Goal: Information Seeking & Learning: Check status

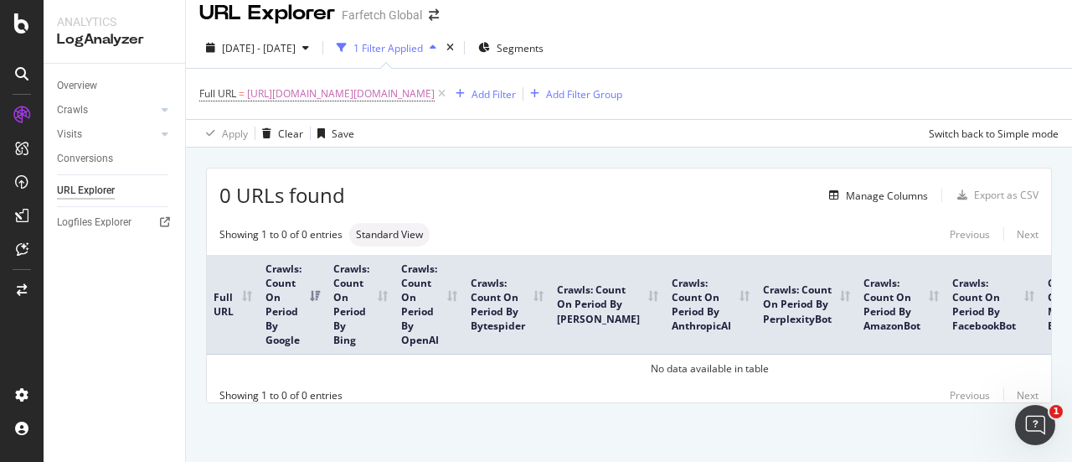
scroll to position [25, 0]
click at [367, 83] on span "[URL][DOMAIN_NAME][DOMAIN_NAME]" at bounding box center [341, 93] width 188 height 23
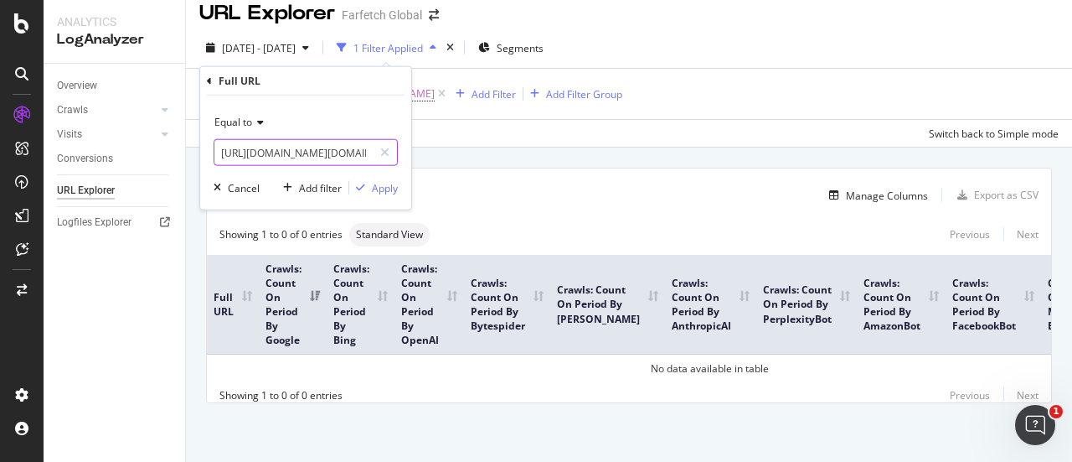
click at [356, 156] on input "[URL][DOMAIN_NAME][DOMAIN_NAME]" at bounding box center [293, 152] width 158 height 27
drag, startPoint x: 362, startPoint y: 152, endPoint x: 624, endPoint y: 212, distance: 269.1
click at [624, 212] on body "Analytics LogAnalyzer Overview Crawls Daily Distribution Segments Distribution …" at bounding box center [536, 231] width 1072 height 462
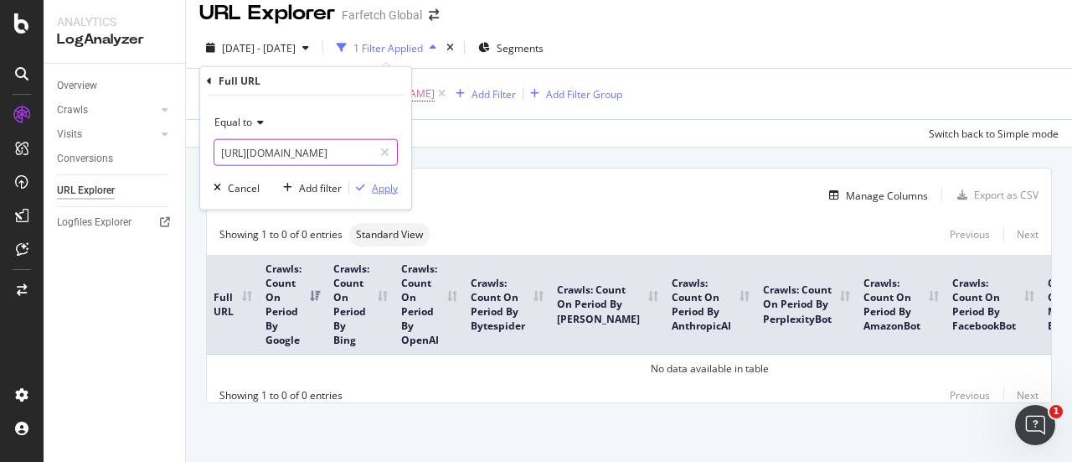
type input "[URL][DOMAIN_NAME]"
click at [369, 183] on div "button" at bounding box center [360, 188] width 23 height 10
